Goal: Information Seeking & Learning: Find specific fact

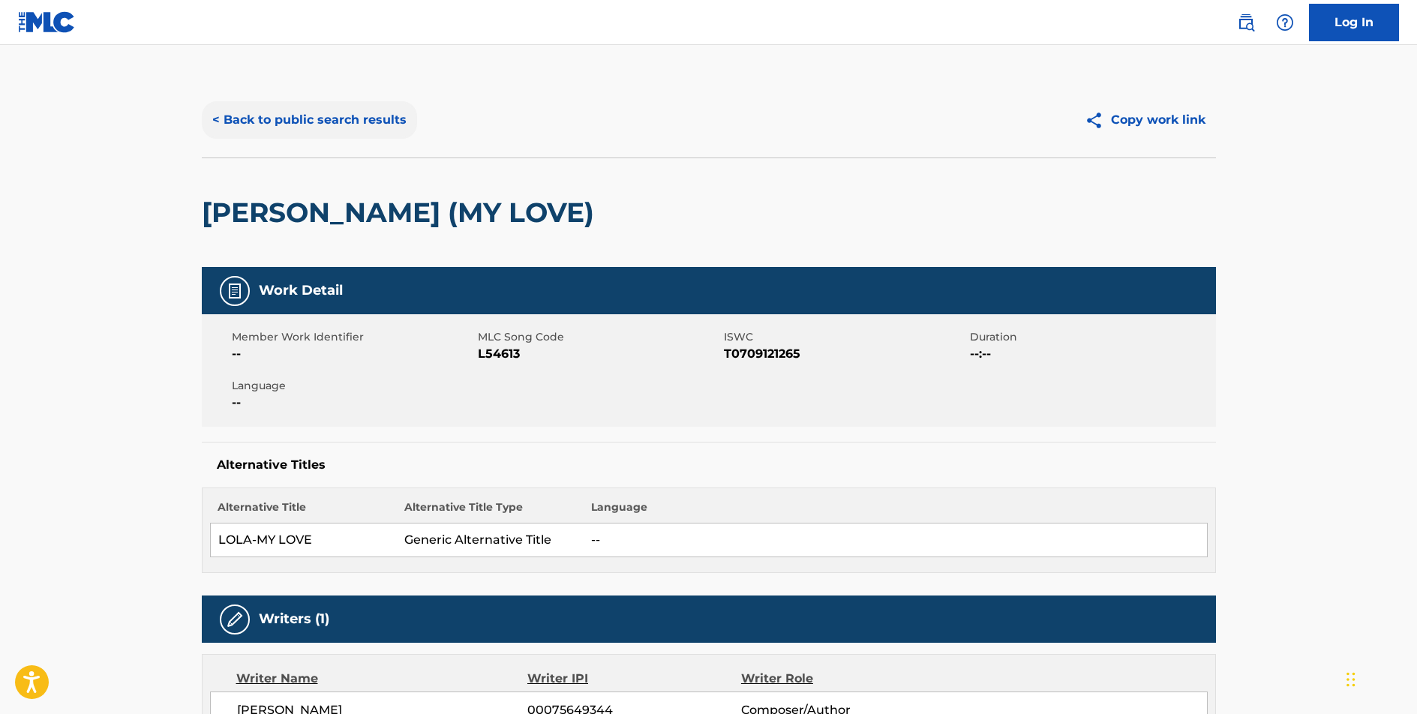
click at [345, 130] on button "< Back to public search results" at bounding box center [309, 119] width 215 height 37
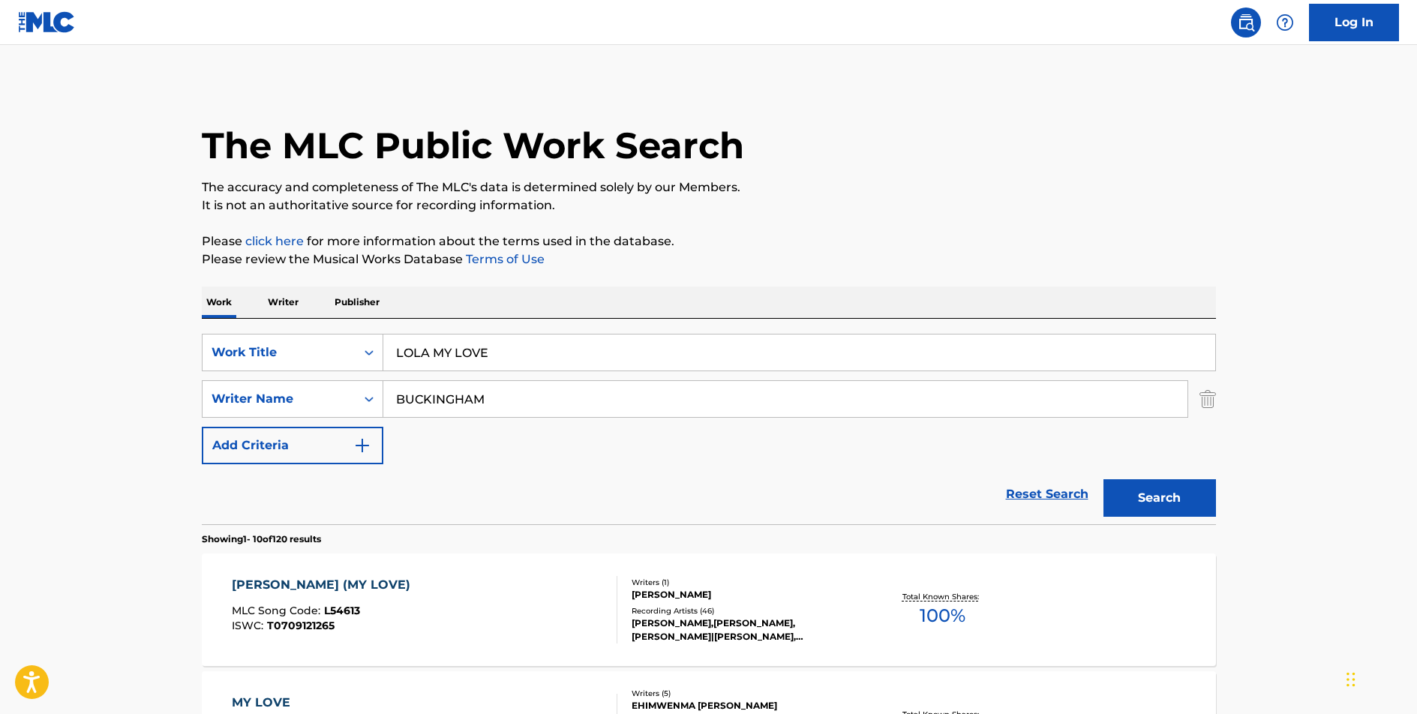
scroll to position [191, 0]
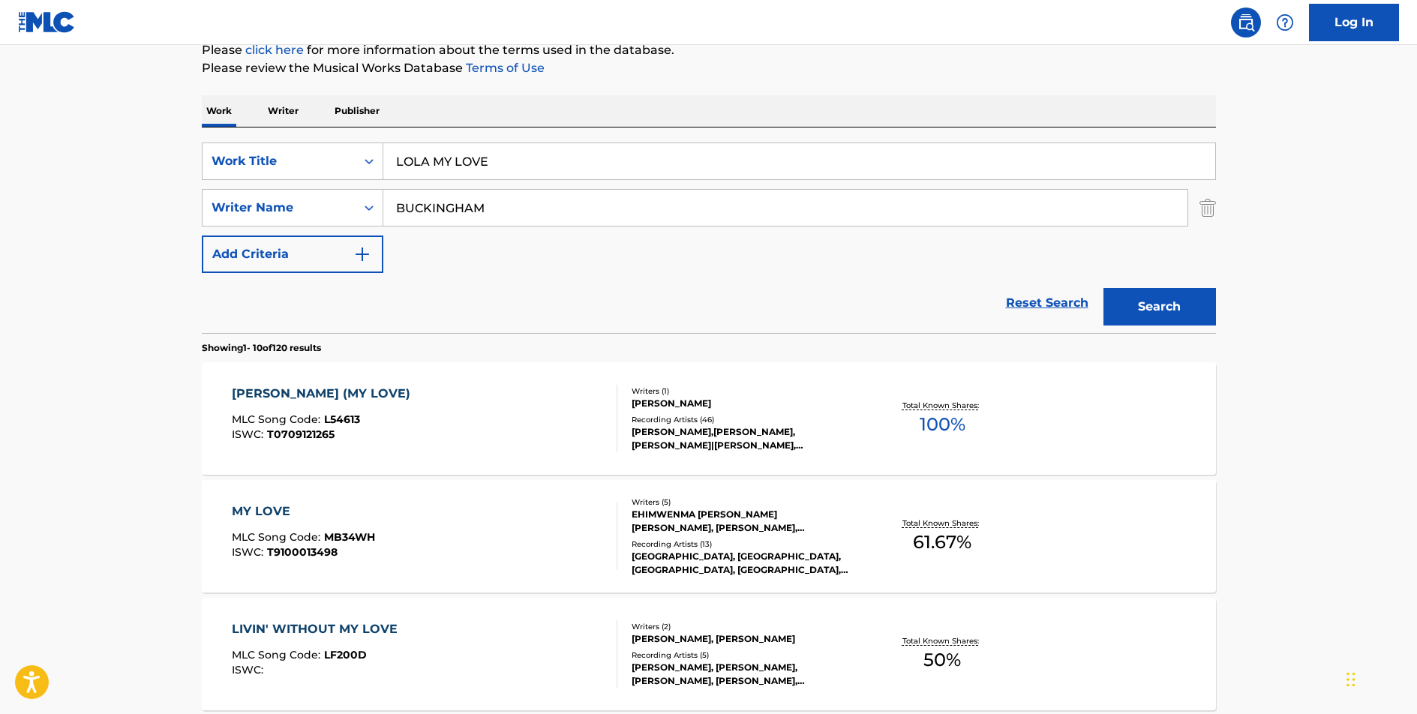
click at [469, 175] on input "LOLA MY LOVE" at bounding box center [799, 161] width 832 height 36
type input "HAVE YOU GOT IT IN YOU"
type input "HEAP"
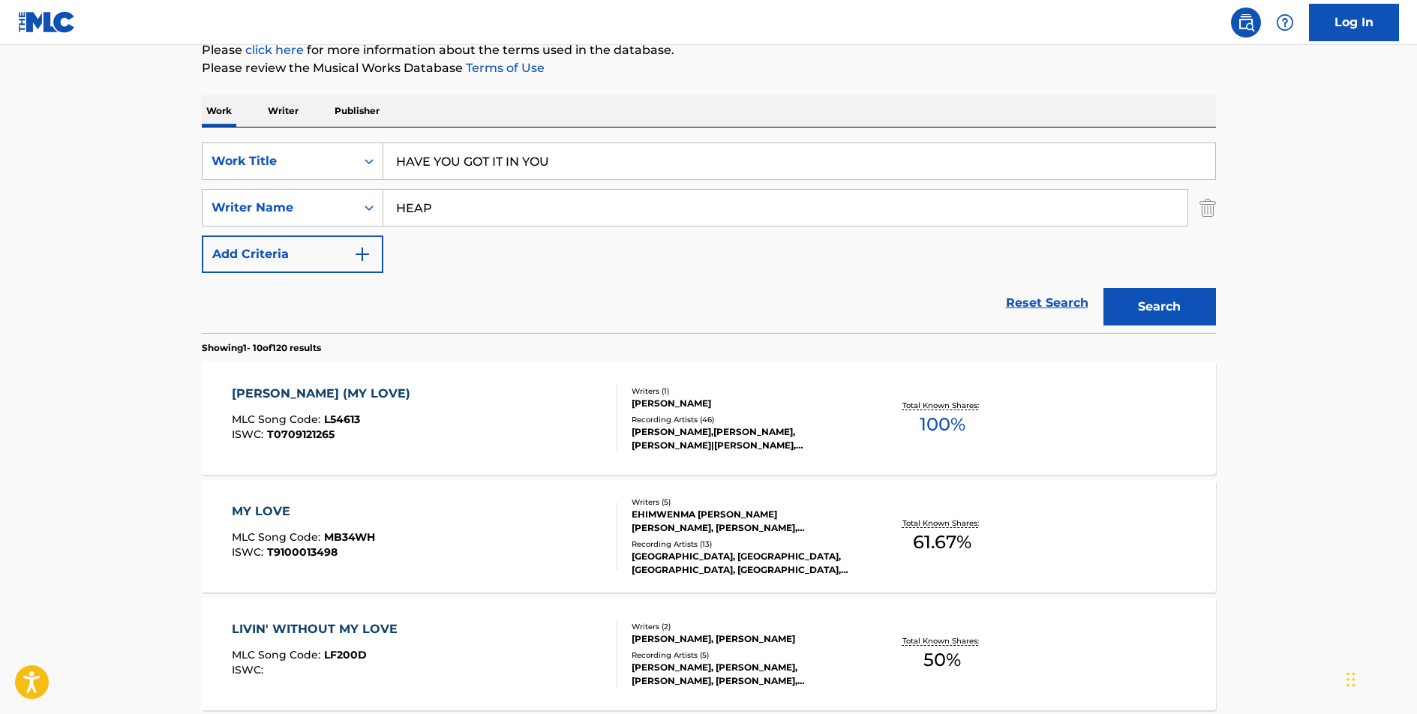
click at [1103, 288] on button "Search" at bounding box center [1159, 306] width 112 height 37
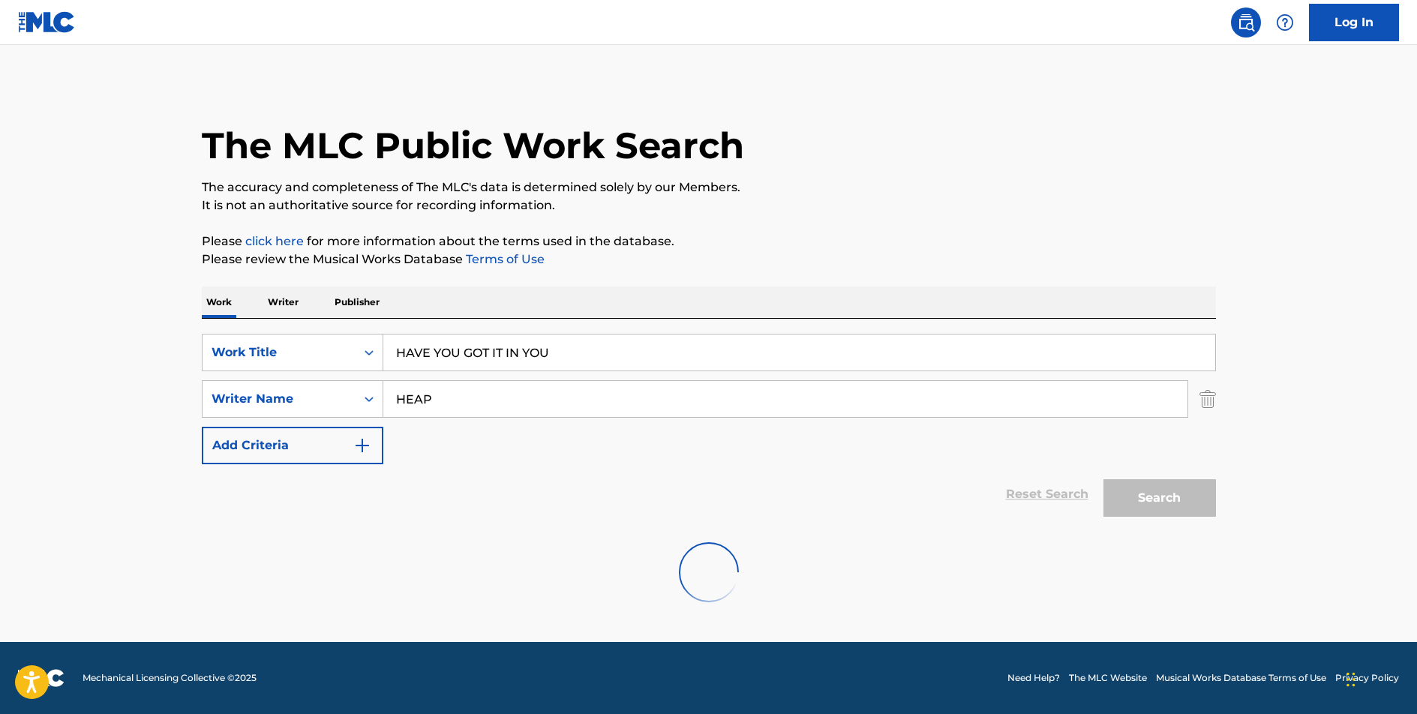
scroll to position [0, 0]
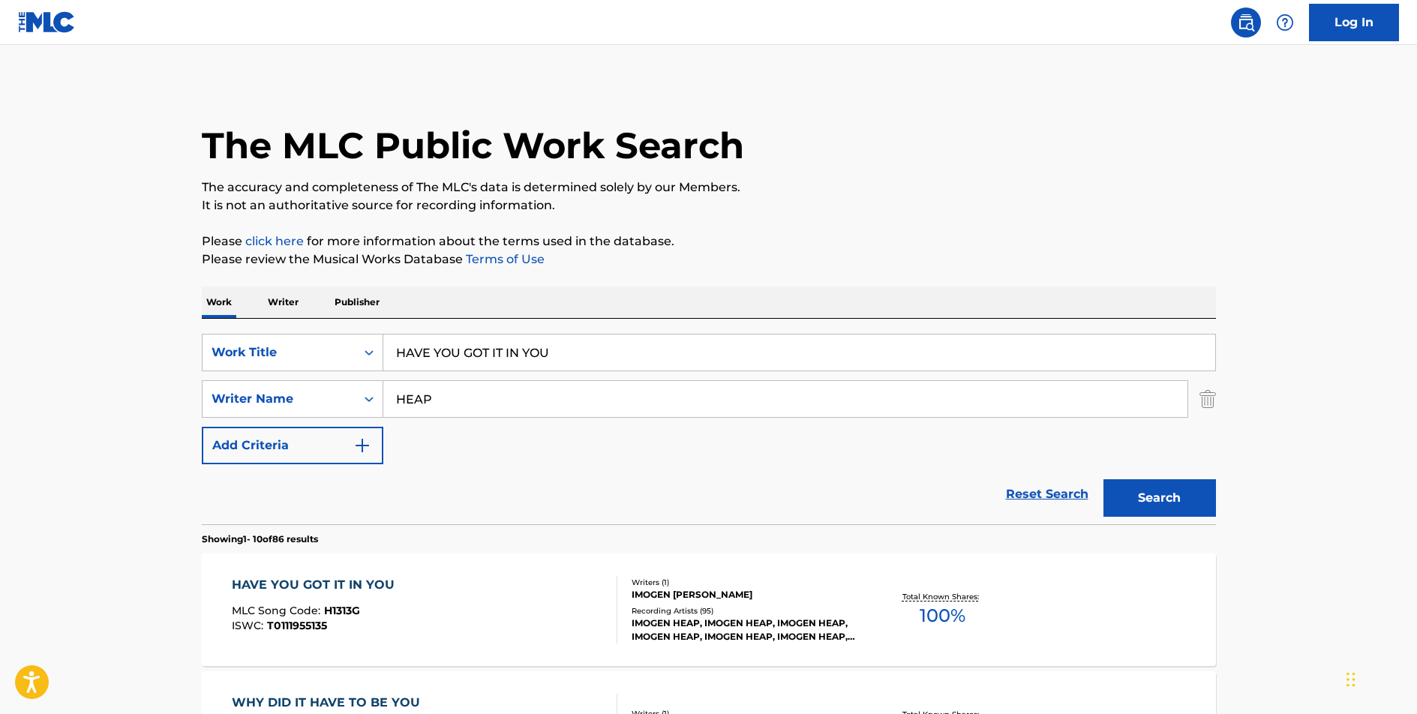
click at [353, 581] on div "HAVE YOU GOT IT IN YOU" at bounding box center [317, 585] width 170 height 18
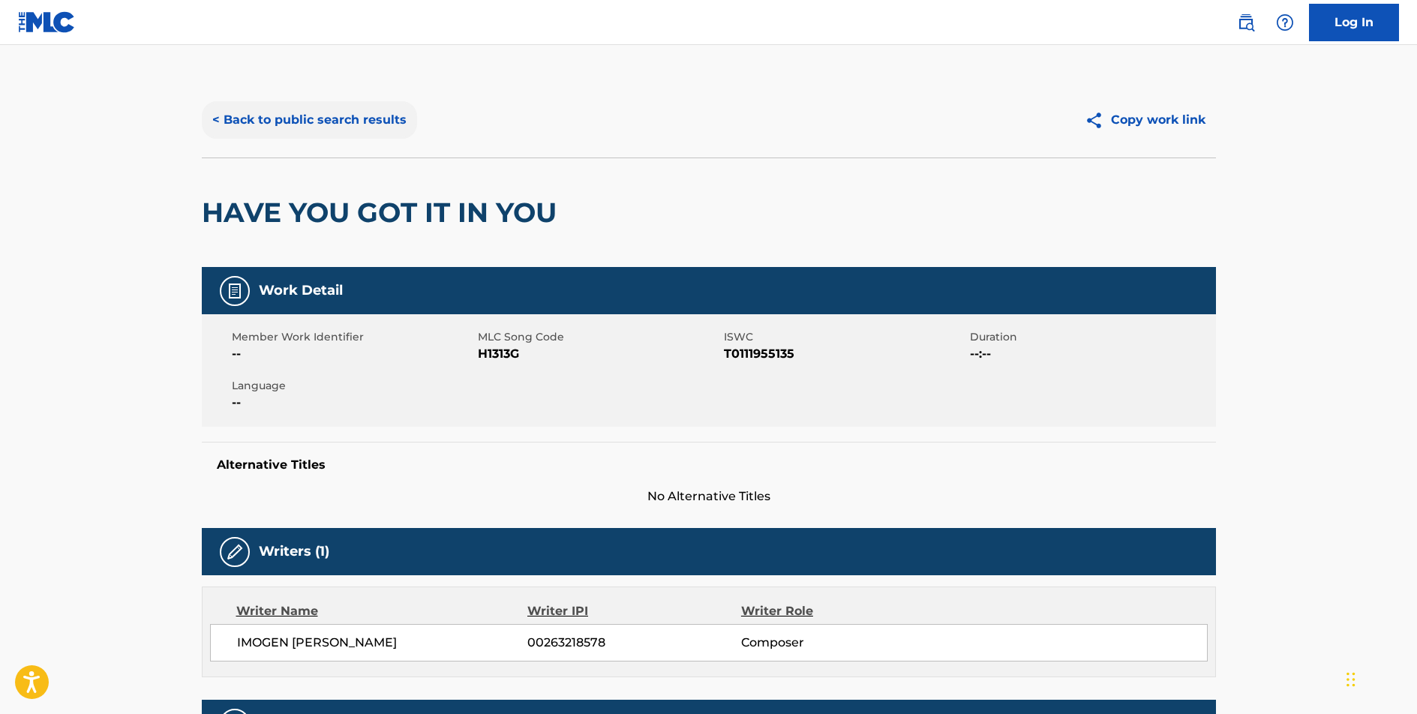
click at [339, 115] on button "< Back to public search results" at bounding box center [309, 119] width 215 height 37
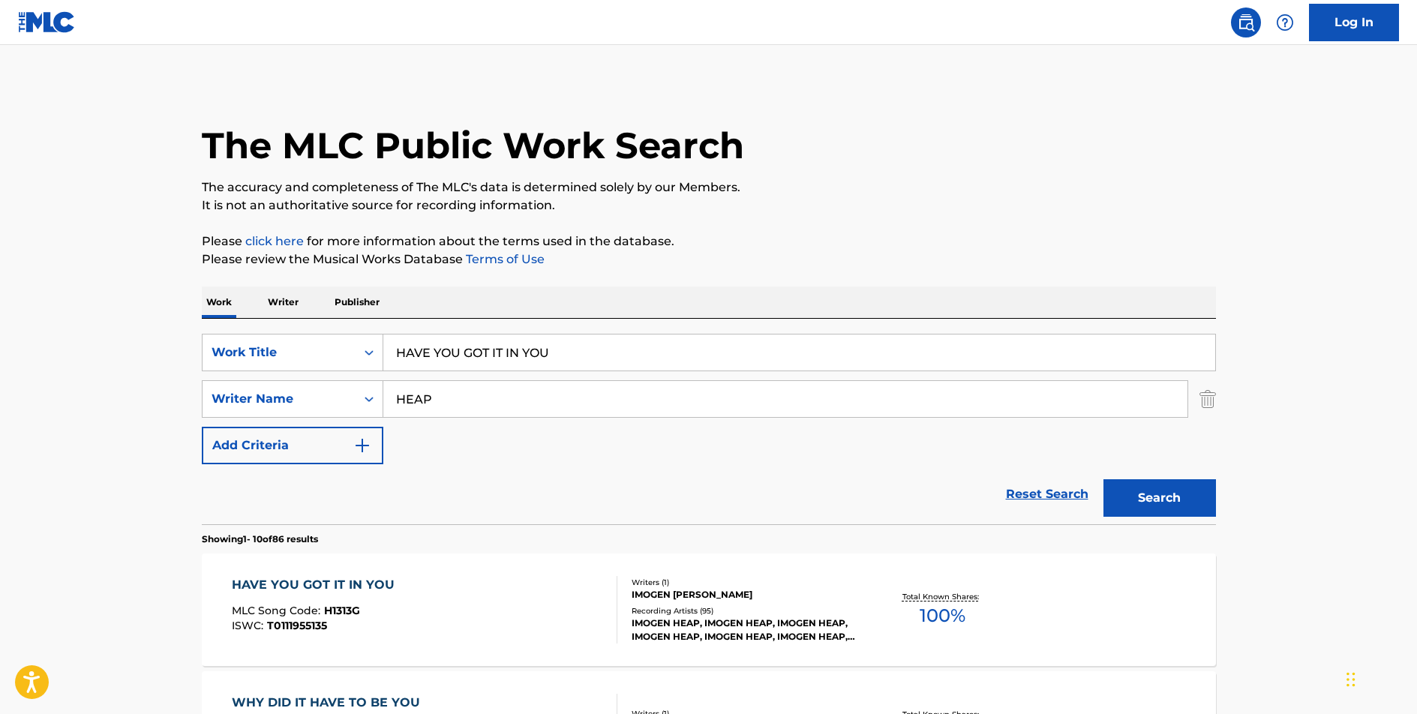
click at [494, 351] on input "HAVE YOU GOT IT IN YOU" at bounding box center [799, 352] width 832 height 36
type input "[DATE] ARE OVER"
type input "[PERSON_NAME]"
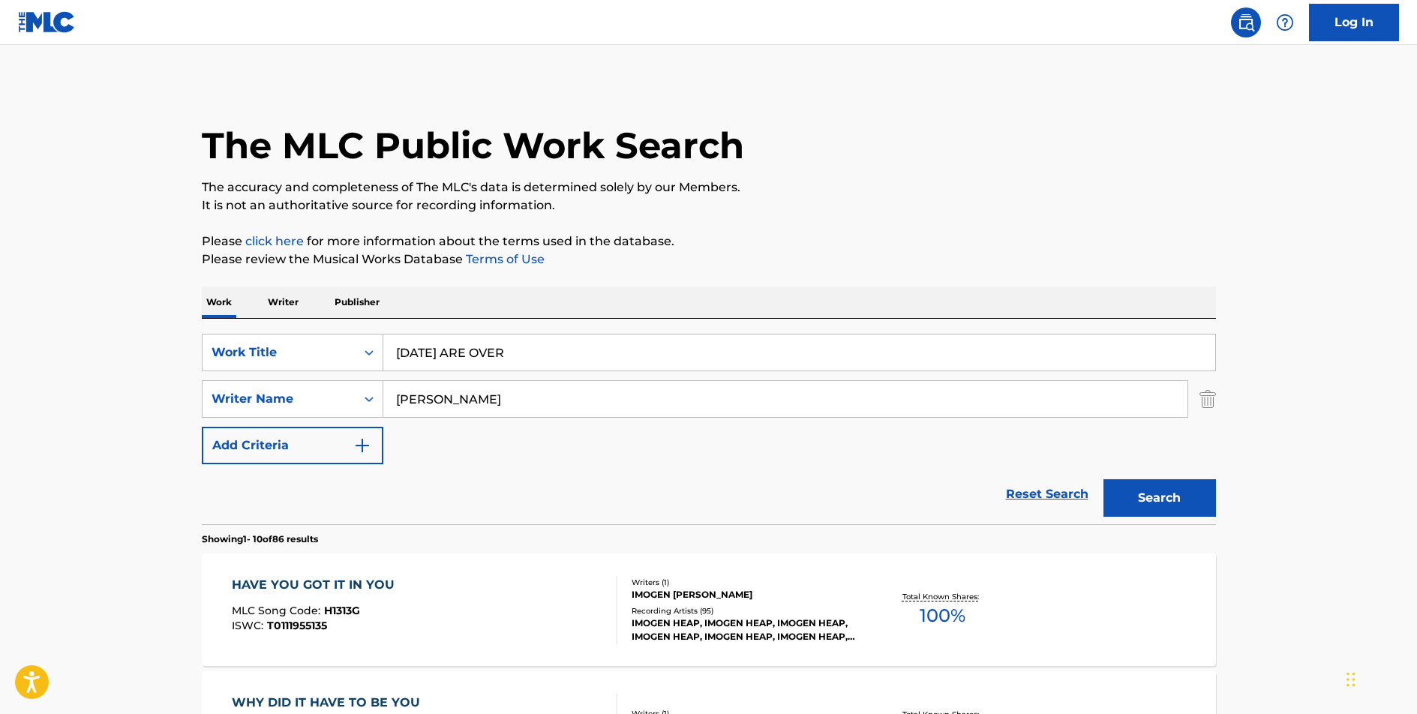
click at [1103, 479] on button "Search" at bounding box center [1159, 497] width 112 height 37
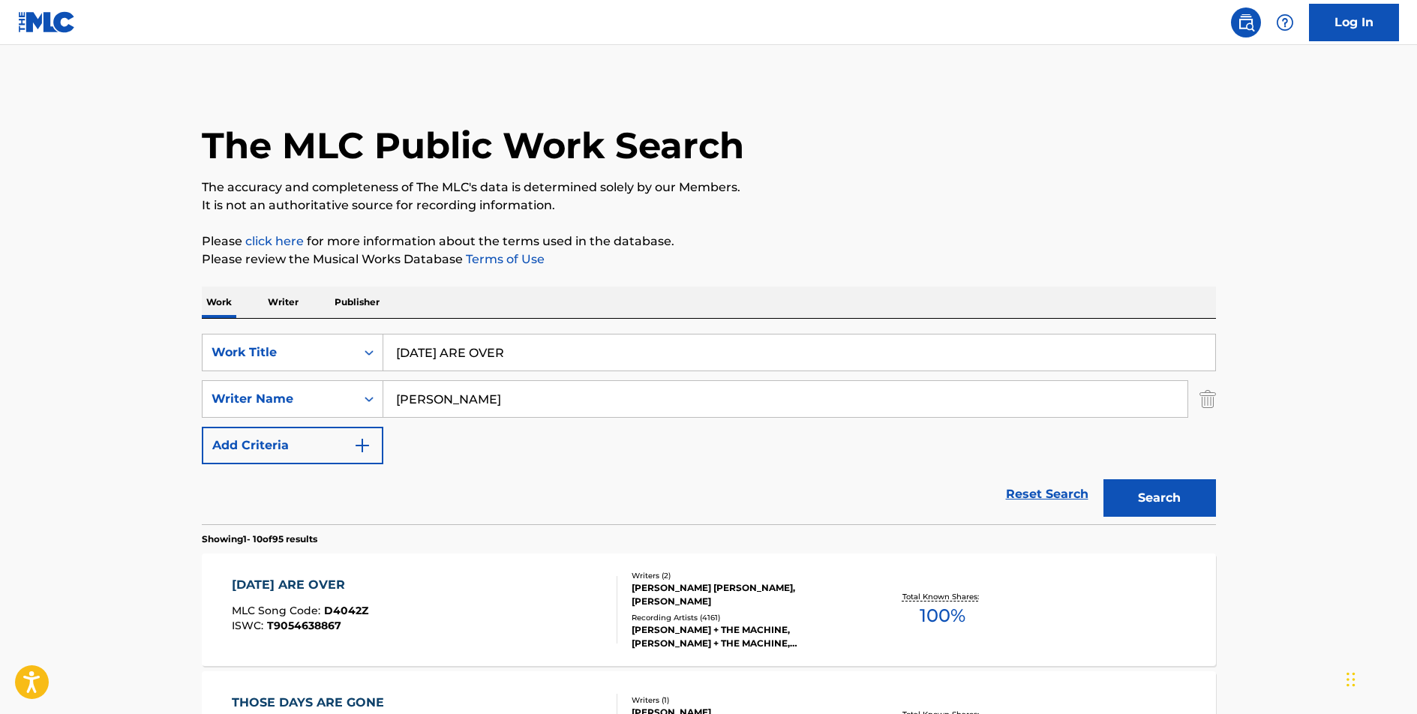
click at [300, 583] on div "[DATE] ARE OVER" at bounding box center [300, 585] width 136 height 18
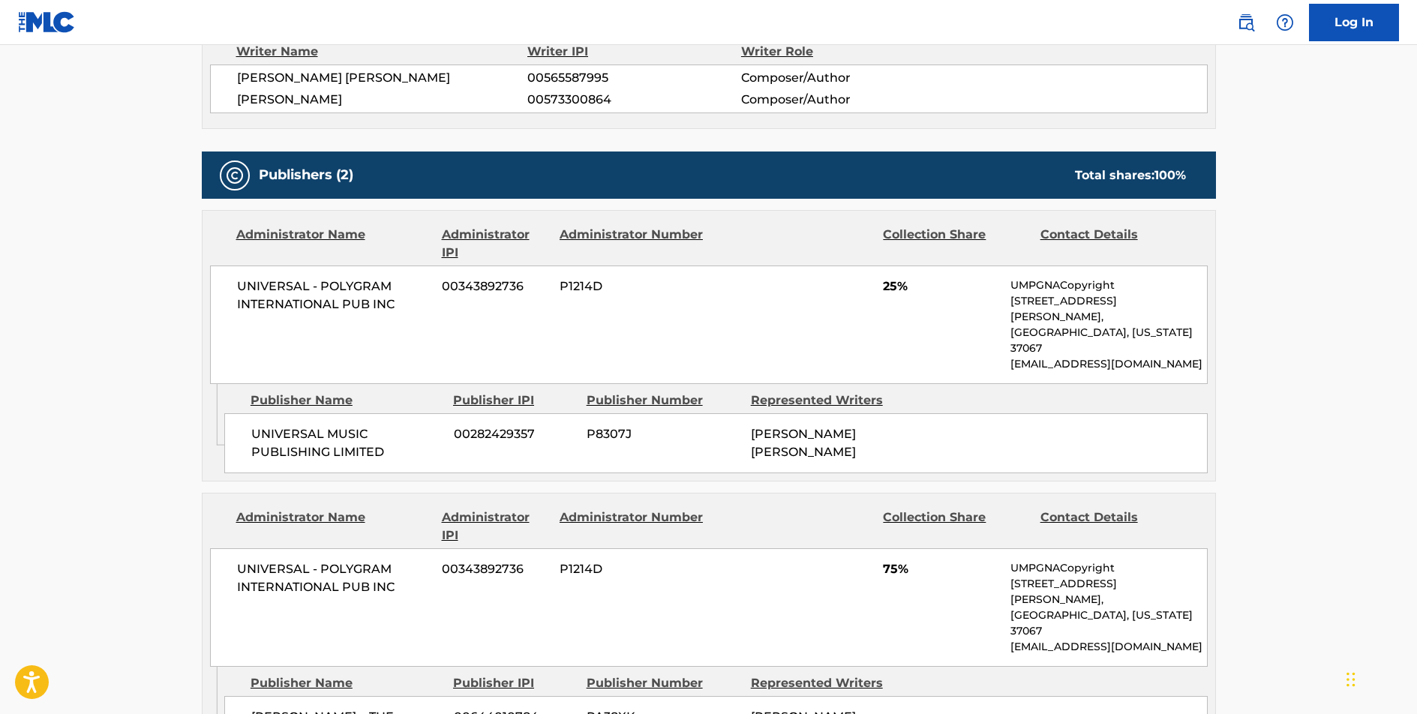
scroll to position [704, 0]
